Goal: Complete application form

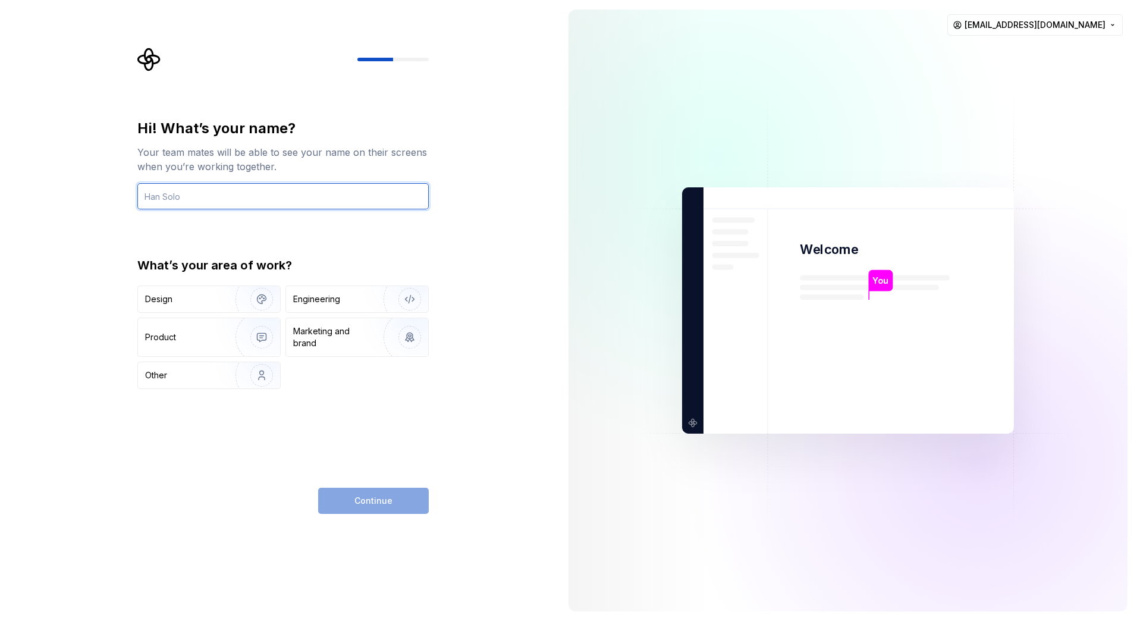
click at [233, 195] on input "text" at bounding box center [282, 196] width 291 height 26
type input "Sevara Akhbaeva"
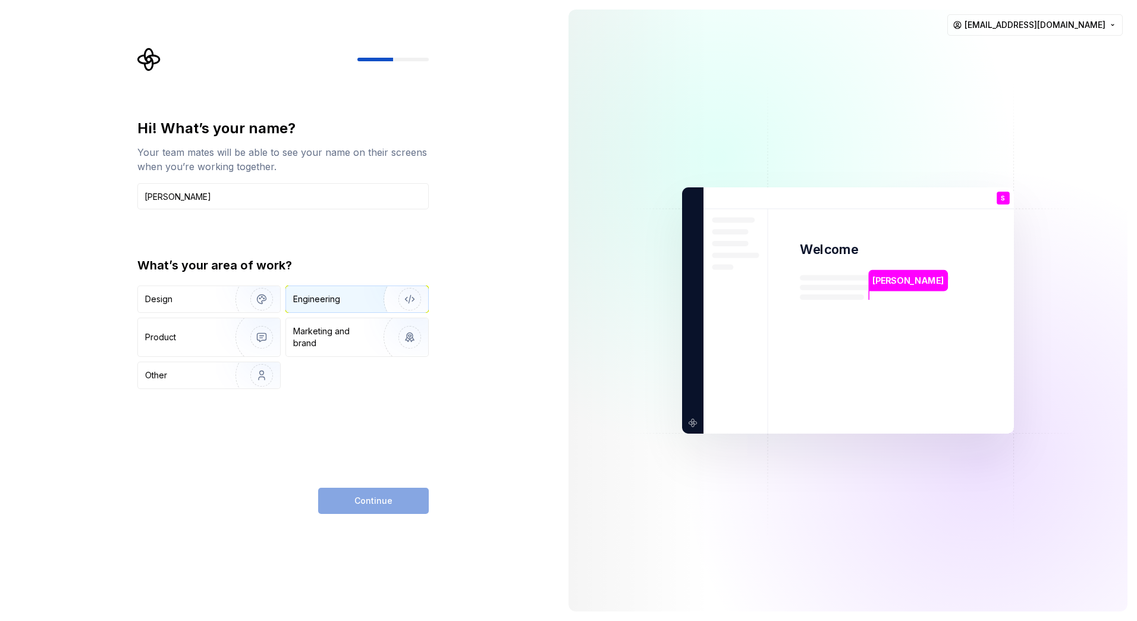
click at [326, 301] on div "Engineering" at bounding box center [316, 299] width 47 height 12
click at [393, 382] on button "Continue" at bounding box center [373, 501] width 111 height 26
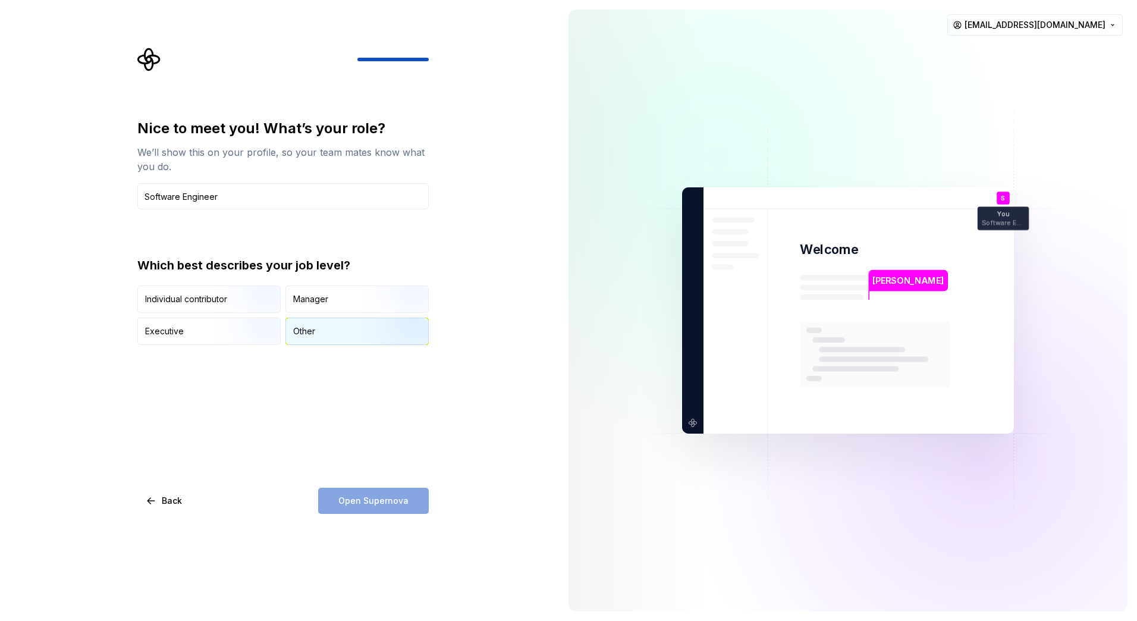
type input "Software Engineer"
click at [303, 332] on div "Other" at bounding box center [304, 331] width 22 height 12
click at [382, 382] on button "Open Supernova" at bounding box center [373, 501] width 111 height 26
